Goal: Information Seeking & Learning: Learn about a topic

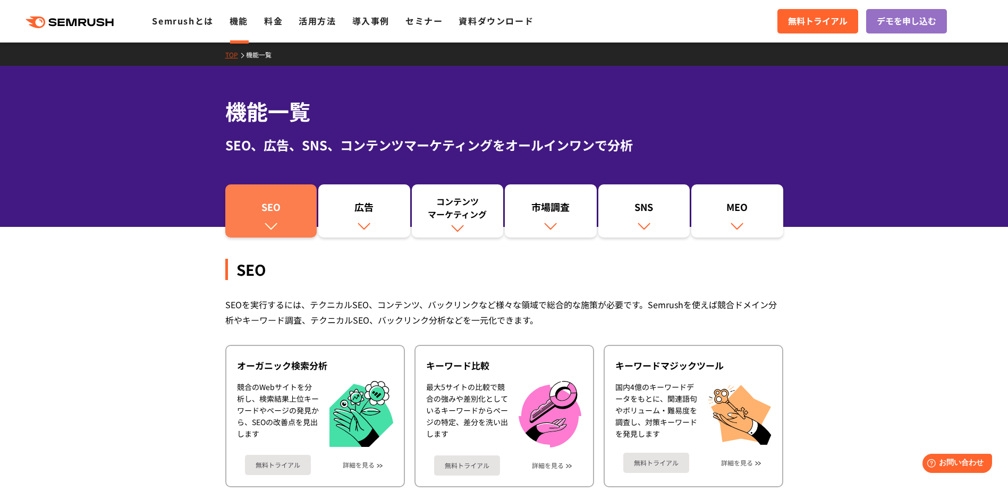
click at [250, 208] on div "SEO" at bounding box center [271, 209] width 81 height 18
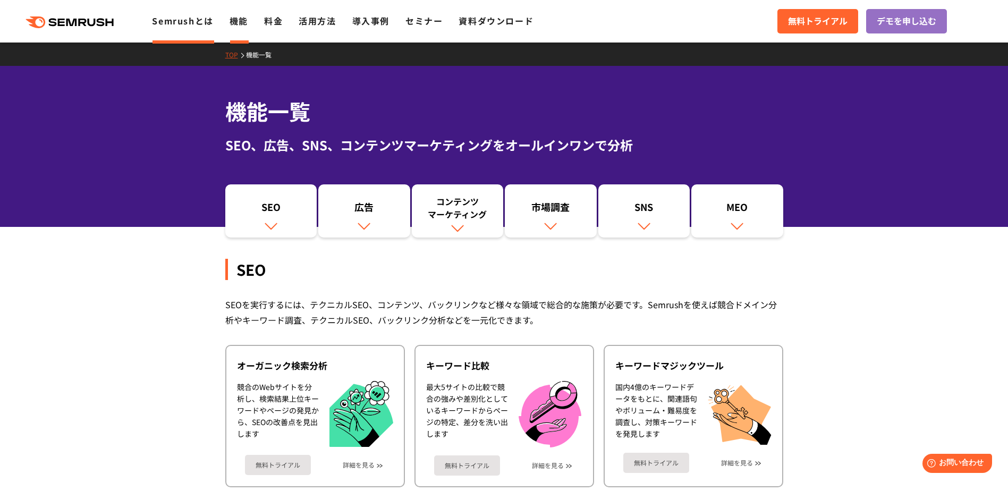
click at [184, 28] on li "Semrushとは" at bounding box center [182, 21] width 61 height 14
click at [170, 23] on link "Semrushとは" at bounding box center [182, 20] width 61 height 13
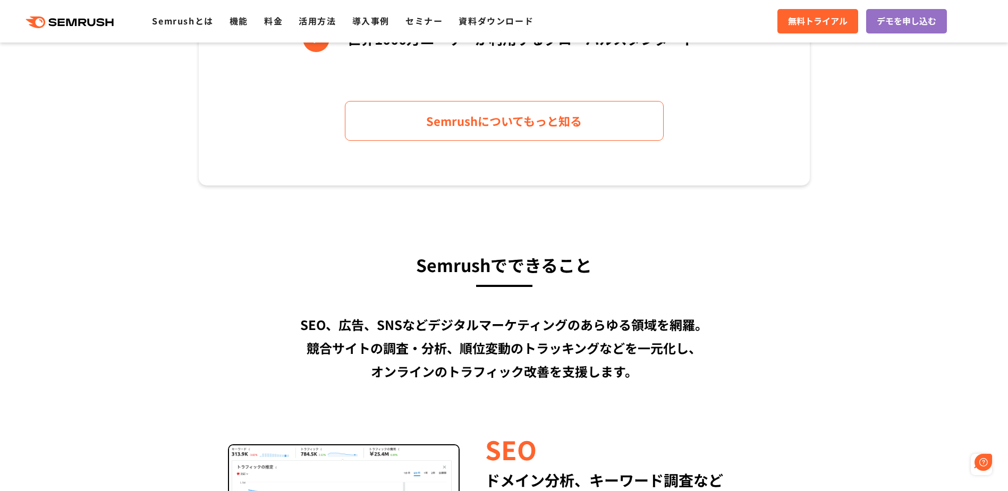
scroll to position [635, 0]
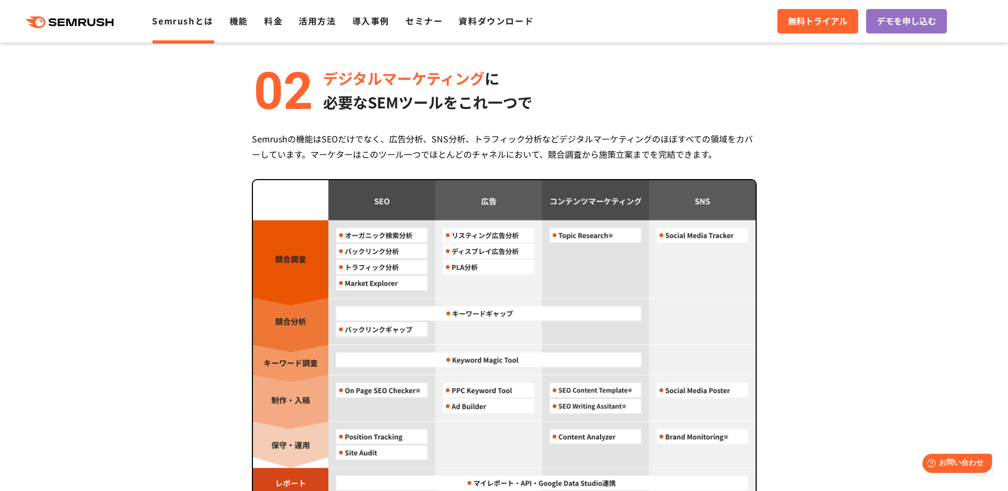
click at [137, 130] on section "Semrush 3つの強み 圧倒的コストパフォーマンス 月額 $139.95 〜利用可能 (税込 $153.95) Semrushは月額$139.95(税込 …" at bounding box center [504, 234] width 1008 height 1341
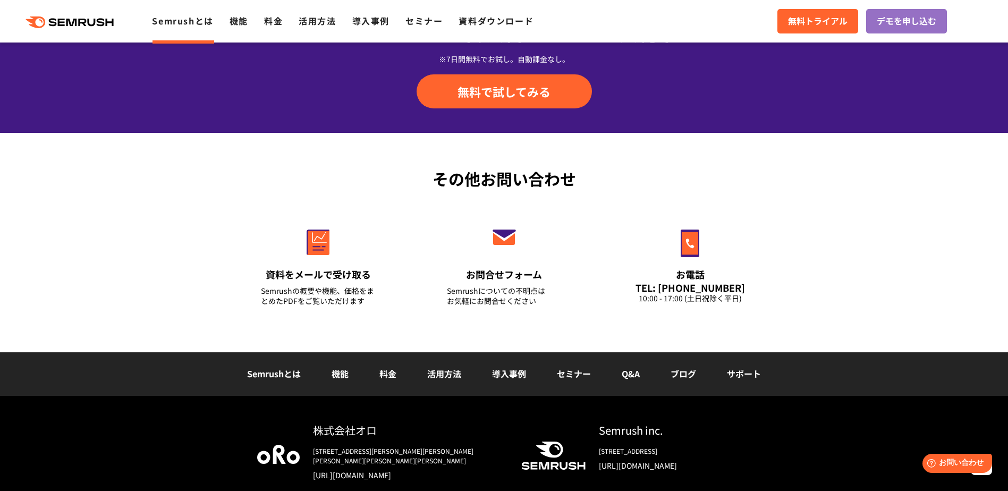
scroll to position [2483, 0]
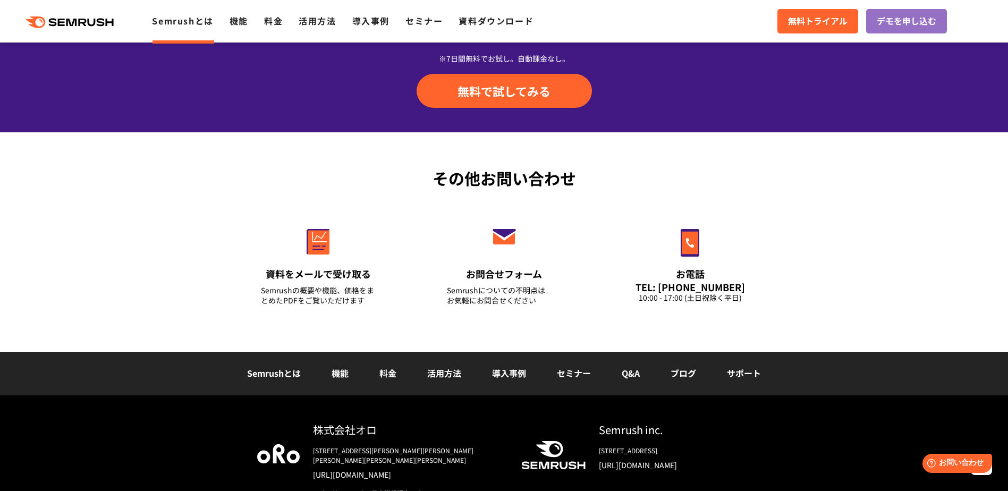
click at [75, 21] on polygon at bounding box center [72, 22] width 11 height 7
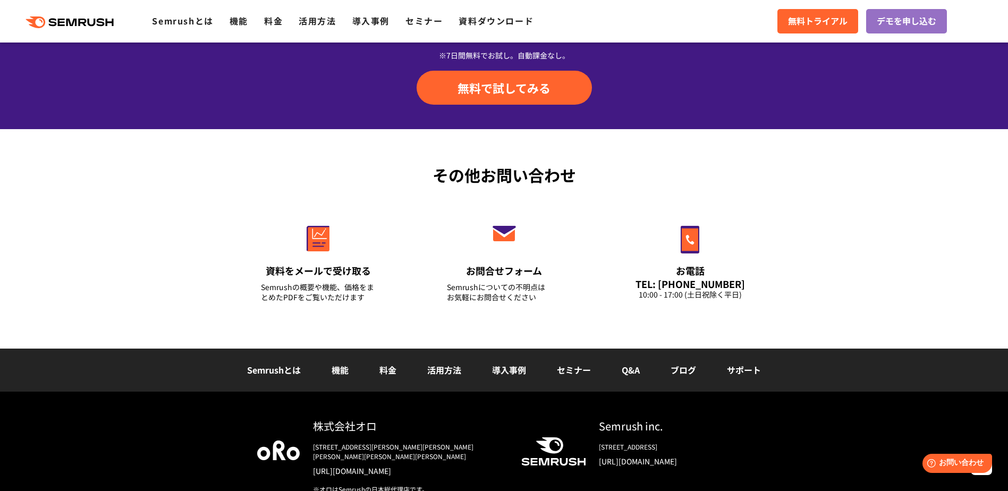
scroll to position [3710, 0]
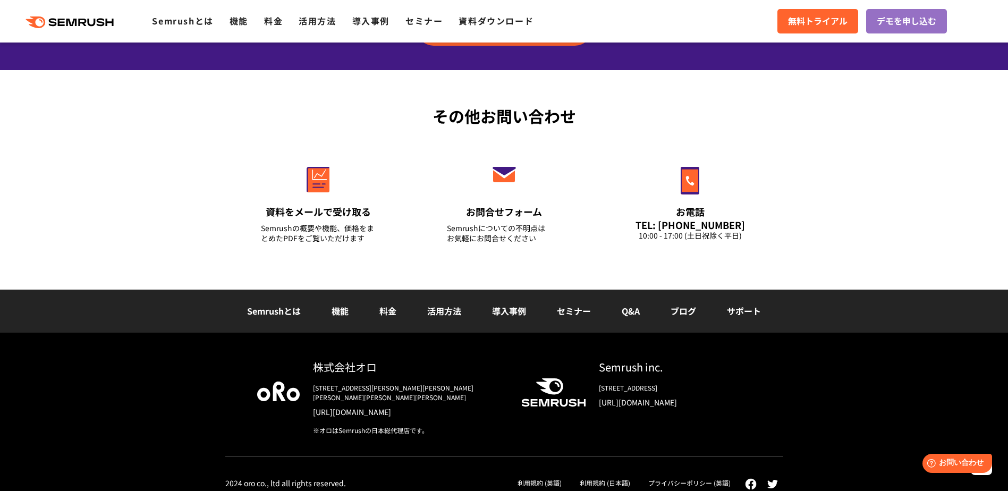
click at [648, 405] on link "[URL][DOMAIN_NAME]" at bounding box center [675, 402] width 152 height 11
